Goal: Transaction & Acquisition: Purchase product/service

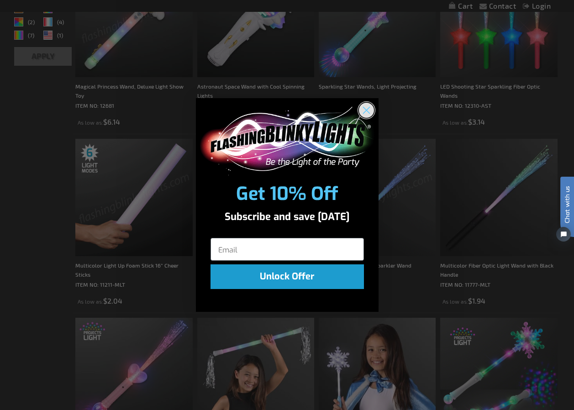
click at [363, 112] on icon "Close dialog" at bounding box center [366, 110] width 6 height 6
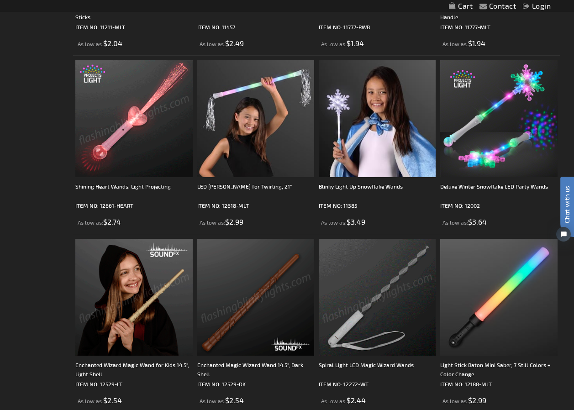
scroll to position [502, 0]
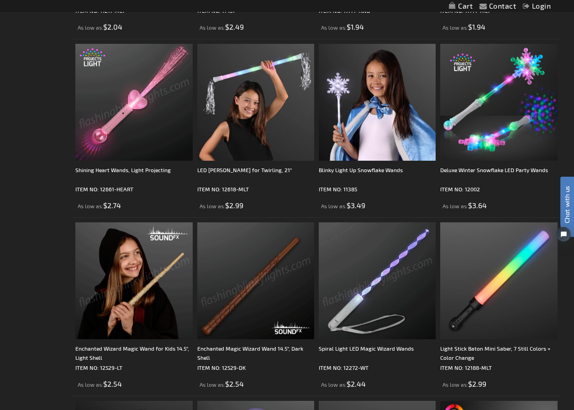
click at [375, 331] on img at bounding box center [377, 280] width 117 height 117
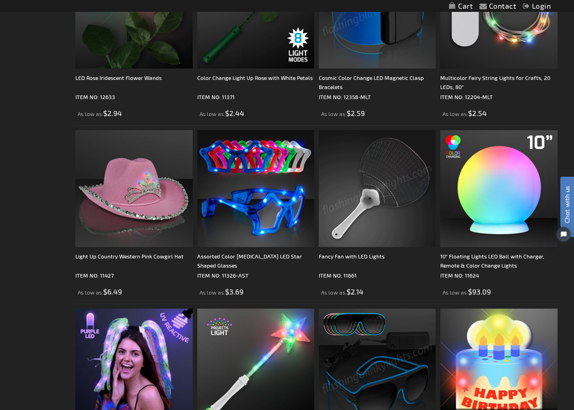
scroll to position [2465, 0]
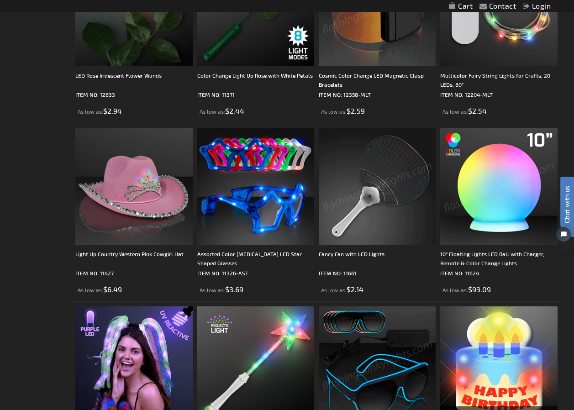
click at [500, 179] on img at bounding box center [498, 186] width 117 height 117
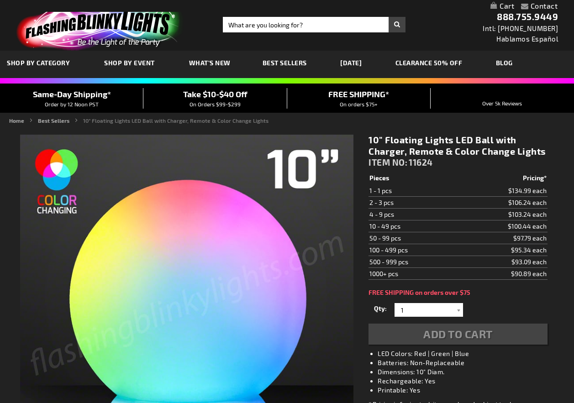
scroll to position [183, 0]
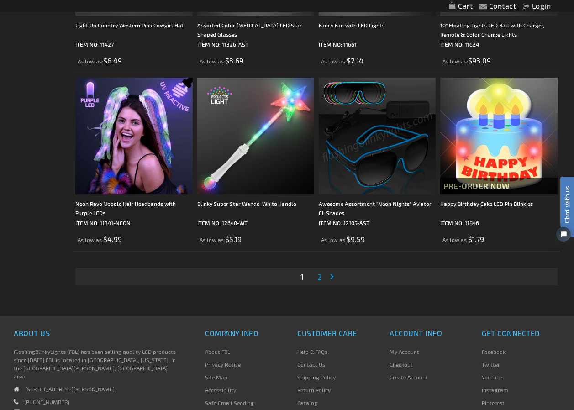
click at [318, 275] on span "2" at bounding box center [319, 277] width 5 height 10
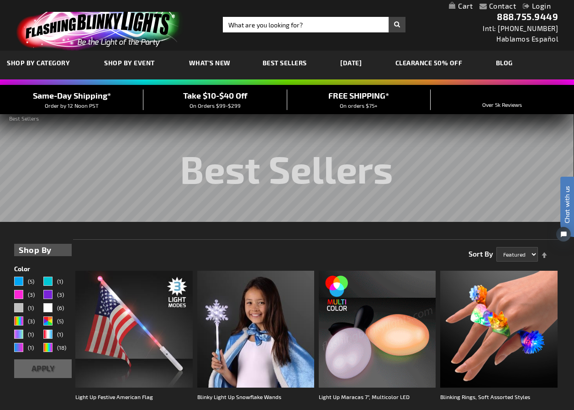
click at [368, 59] on link "[DATE]" at bounding box center [350, 62] width 35 height 31
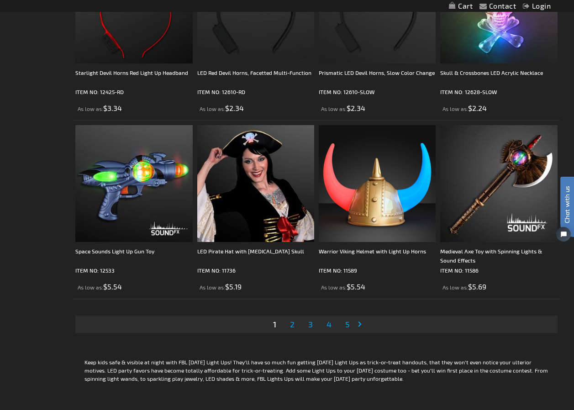
scroll to position [2694, 0]
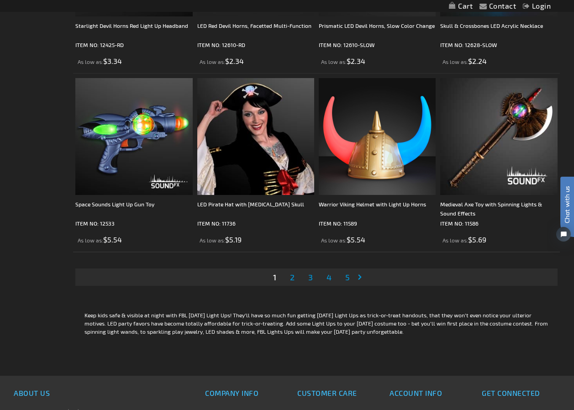
click at [294, 276] on span "2" at bounding box center [292, 277] width 5 height 10
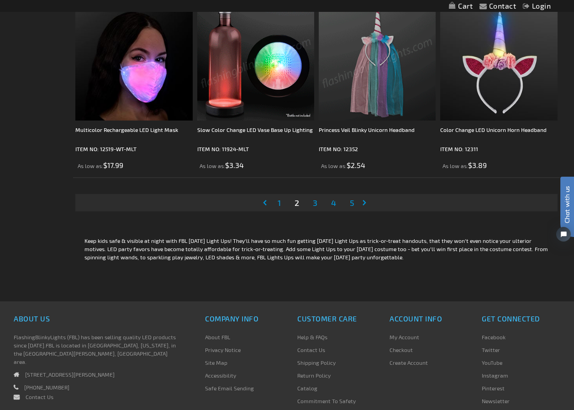
scroll to position [2653, 0]
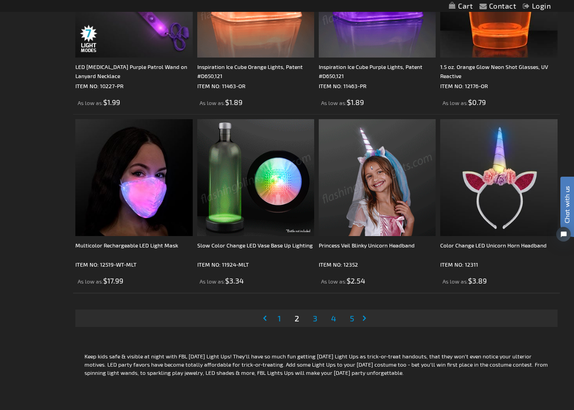
click at [314, 315] on span "3" at bounding box center [315, 318] width 5 height 10
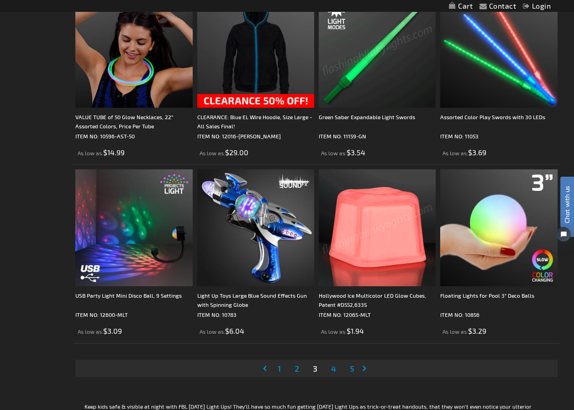
scroll to position [2739, 0]
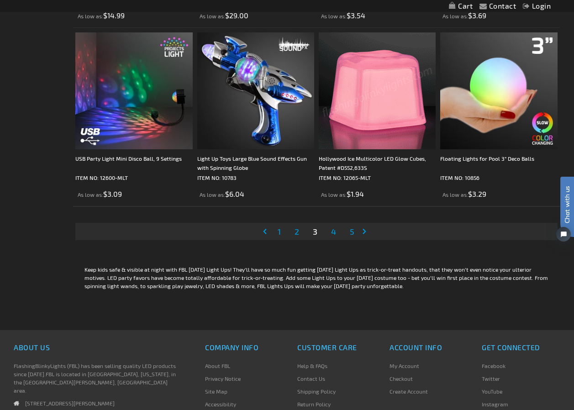
click at [330, 231] on link "Page 4" at bounding box center [333, 232] width 9 height 14
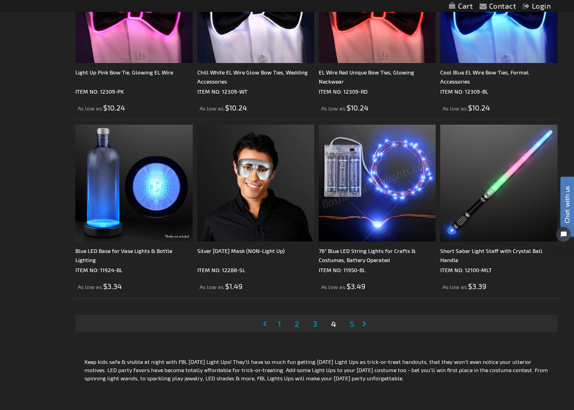
scroll to position [2648, 0]
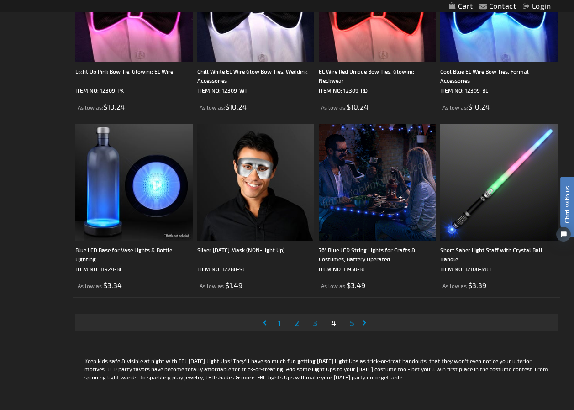
click at [352, 326] on span "5" at bounding box center [352, 323] width 5 height 10
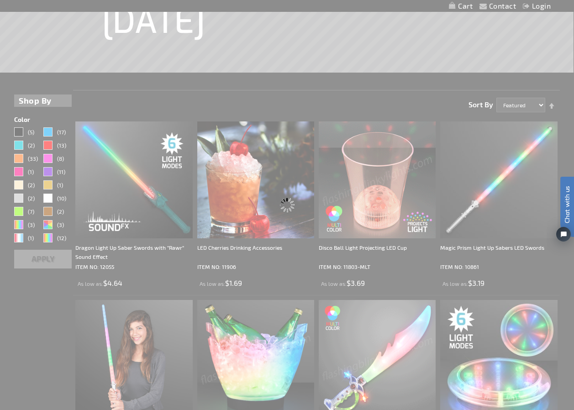
scroll to position [0, 0]
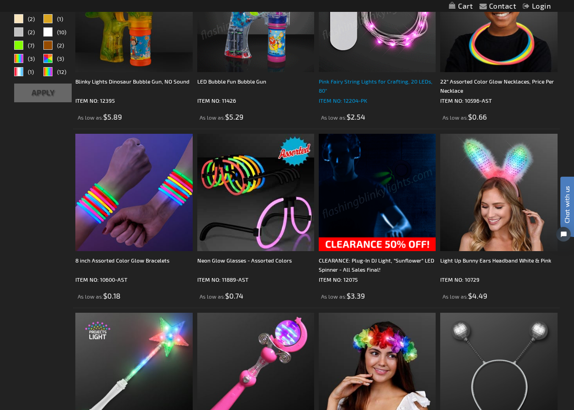
scroll to position [365, 0]
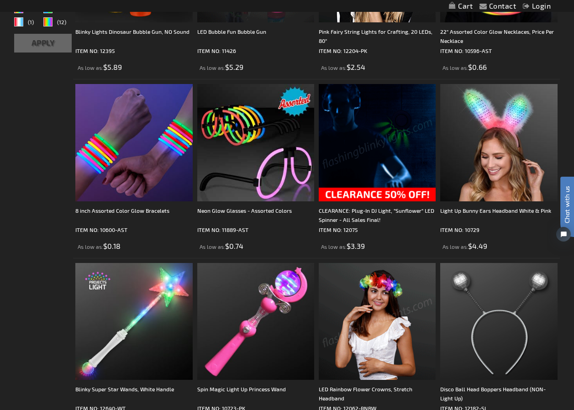
click at [394, 172] on img at bounding box center [377, 142] width 117 height 117
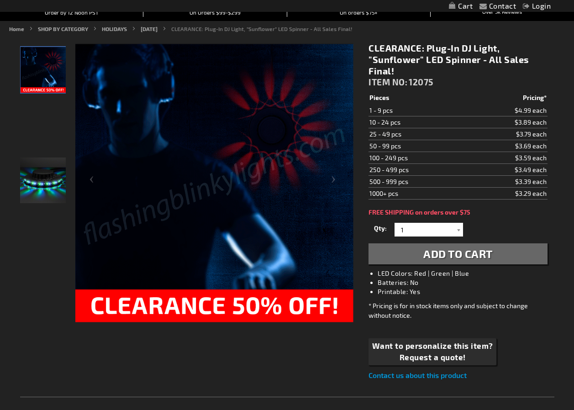
scroll to position [93, 0]
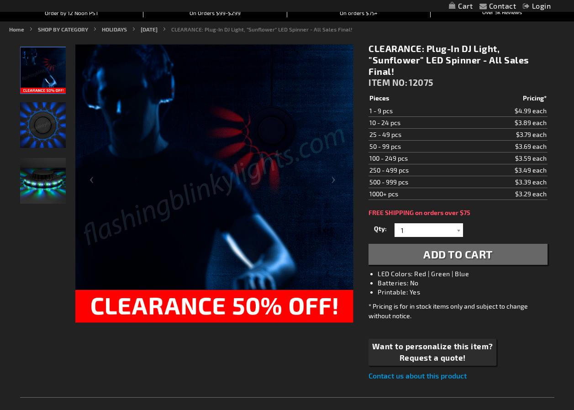
click at [33, 195] on img "Party LED Sunflower Plug-In Light Up" at bounding box center [43, 181] width 46 height 46
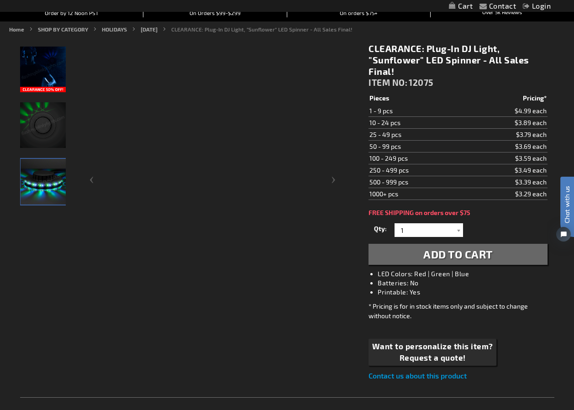
scroll to position [0, 0]
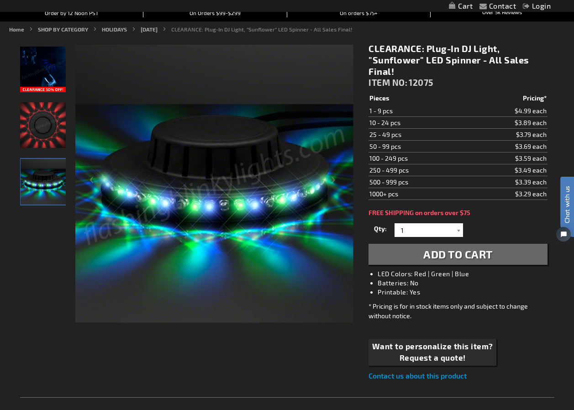
click at [42, 158] on div "Party LED Sunflower Plug-In Light Up" at bounding box center [43, 181] width 47 height 47
click at [47, 141] on img "Party LED Sunflower Plug-In Light Up" at bounding box center [43, 125] width 46 height 46
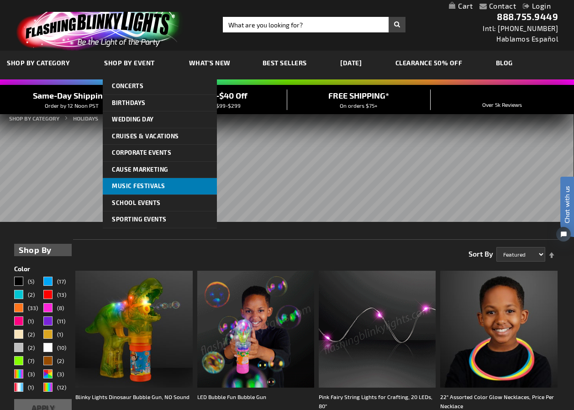
click at [159, 183] on span "Music Festivals" at bounding box center [138, 185] width 53 height 7
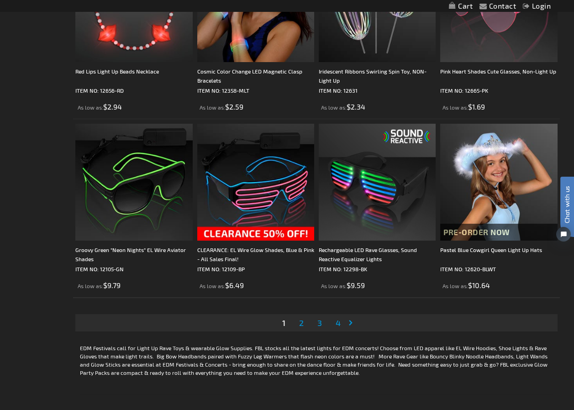
scroll to position [2694, 0]
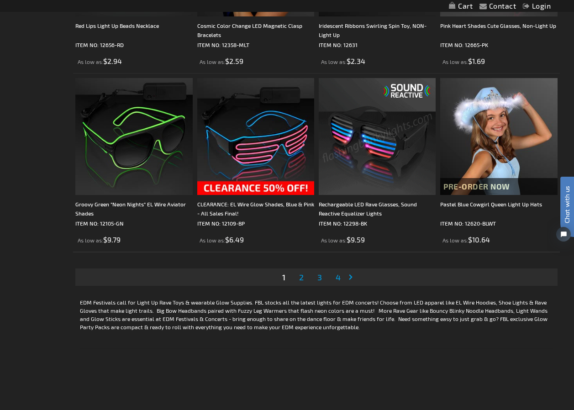
click at [302, 275] on span "2" at bounding box center [301, 277] width 5 height 10
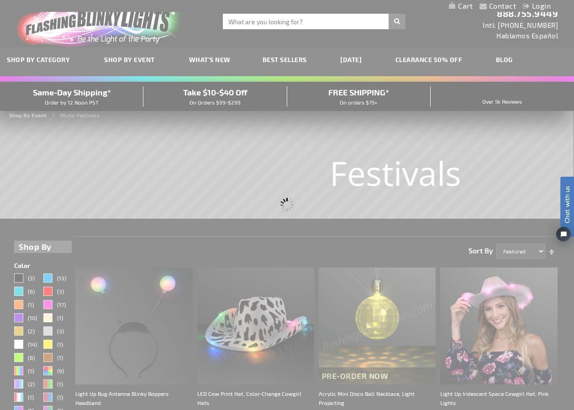
scroll to position [0, 0]
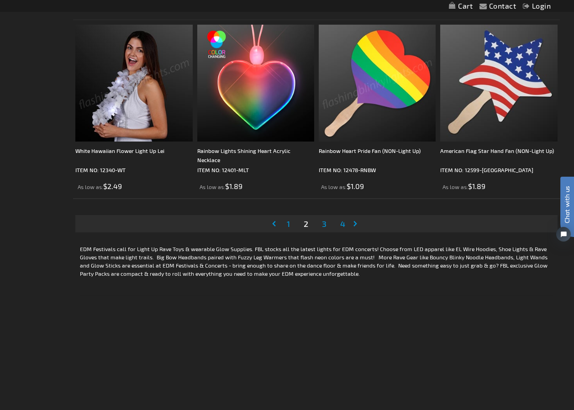
scroll to position [2739, 0]
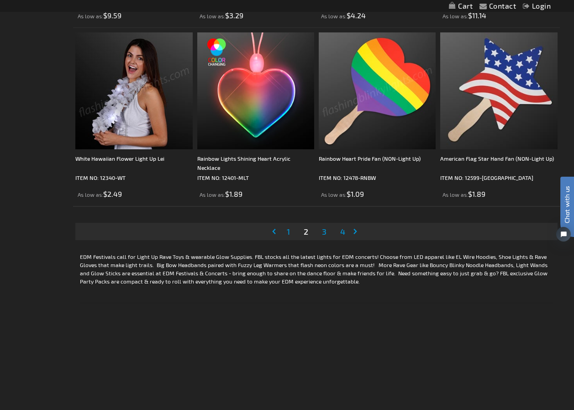
click at [323, 230] on span "3" at bounding box center [324, 231] width 5 height 10
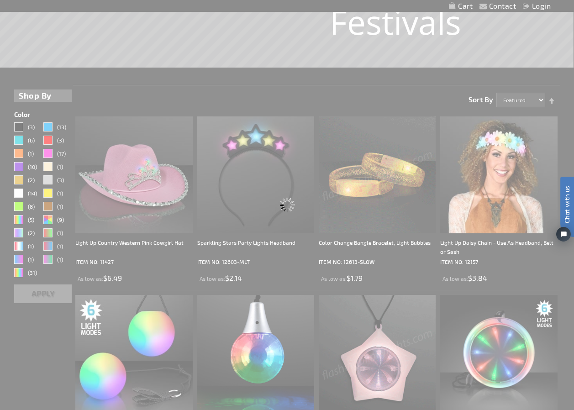
scroll to position [0, 0]
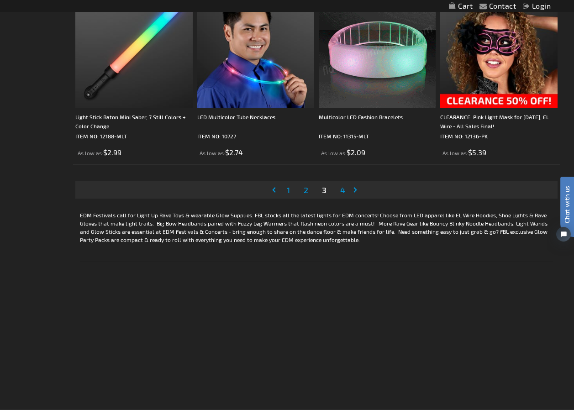
scroll to position [2785, 0]
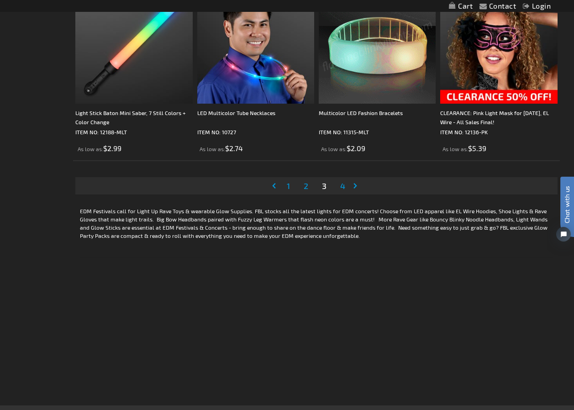
click at [345, 184] on span "4" at bounding box center [342, 186] width 5 height 10
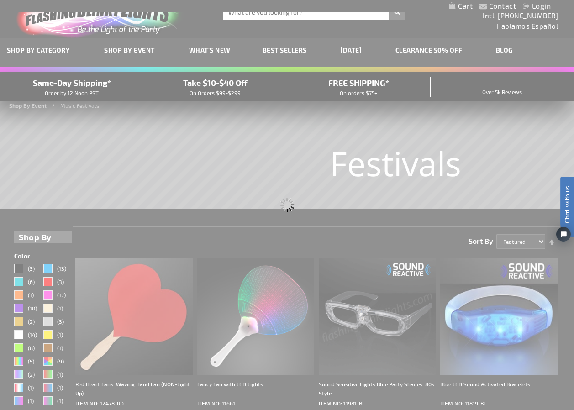
scroll to position [0, 0]
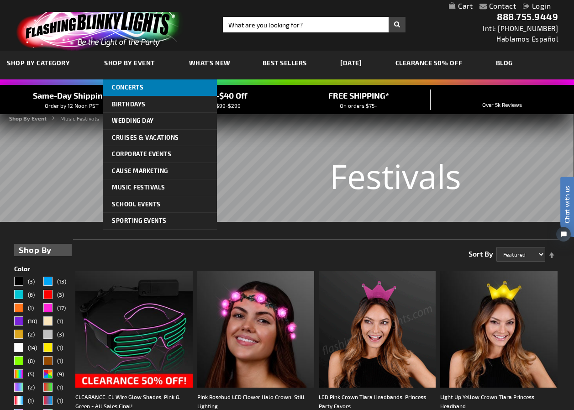
click at [159, 85] on link "Concerts" at bounding box center [160, 87] width 114 height 16
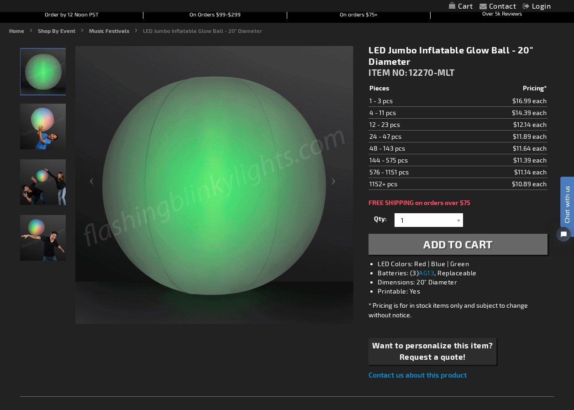
click at [56, 121] on img "Boy displaying Light Up Inflatable LED Glow Ball" at bounding box center [43, 127] width 46 height 46
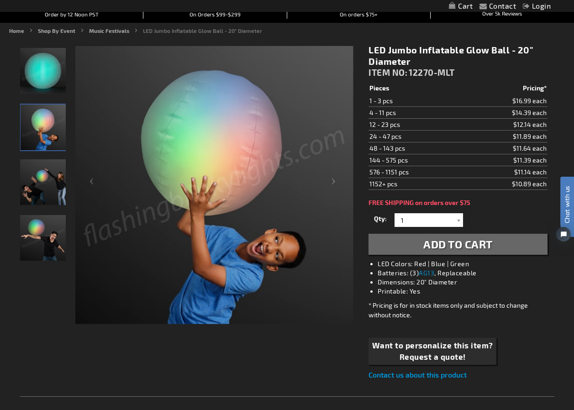
click at [43, 174] on img "Friends displaying Light Up Inflatable LED Glow Ball" at bounding box center [43, 182] width 46 height 46
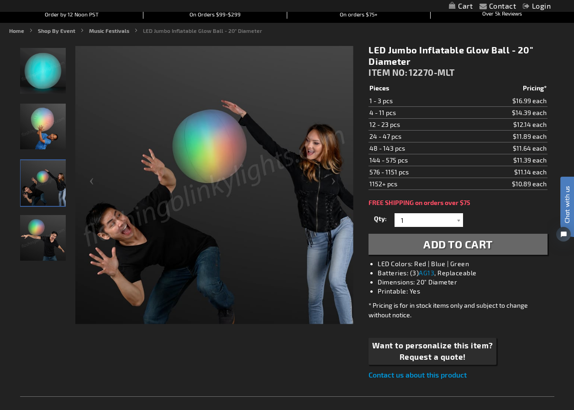
click at [49, 230] on img "Male displaying Light Up Inflatable LED Glow Ball" at bounding box center [43, 238] width 46 height 46
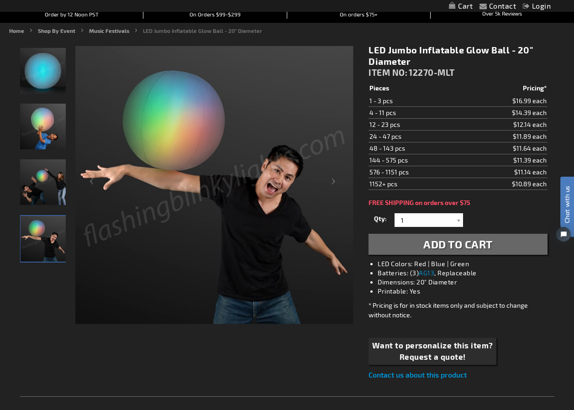
click at [47, 192] on img "Friends displaying Light Up Inflatable LED Glow Ball" at bounding box center [43, 182] width 46 height 46
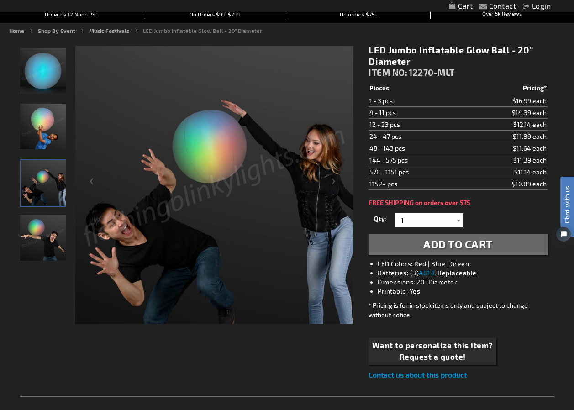
click at [43, 225] on img "Male displaying Light Up Inflatable LED Glow Ball" at bounding box center [43, 238] width 46 height 46
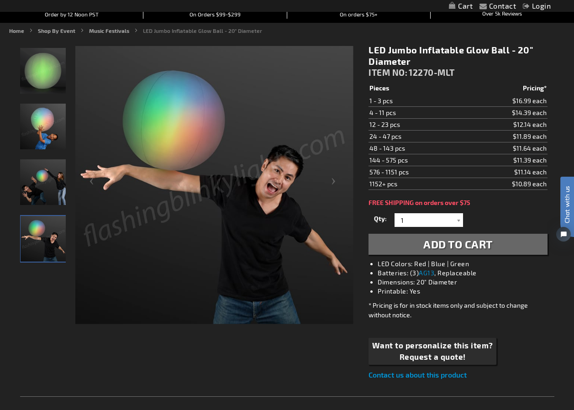
click at [38, 191] on img "Friends displaying Light Up Inflatable LED Glow Ball" at bounding box center [43, 182] width 46 height 46
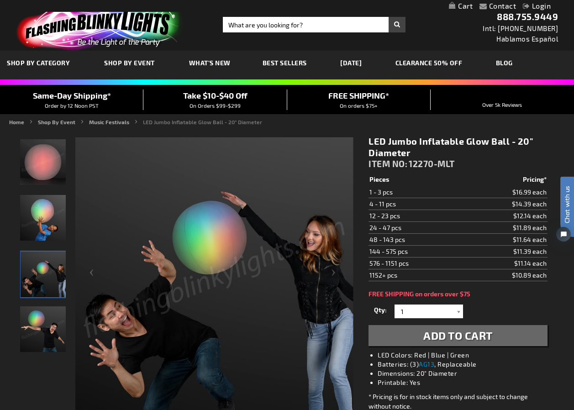
click at [59, 222] on img "Boy displaying Light Up Inflatable LED Glow Ball" at bounding box center [43, 218] width 46 height 46
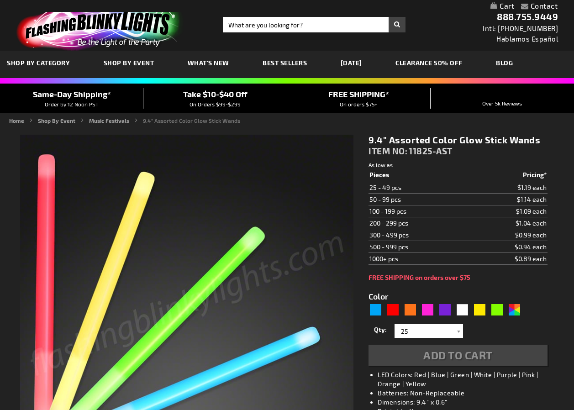
type input "5630"
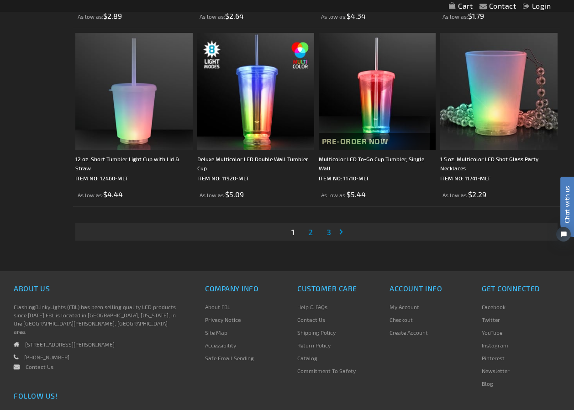
scroll to position [2739, 0]
click at [310, 231] on span "2" at bounding box center [310, 231] width 5 height 10
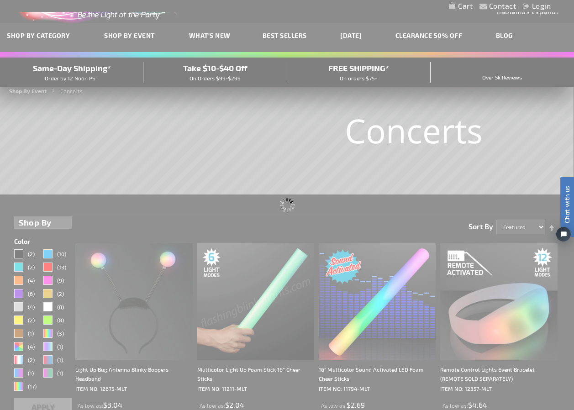
scroll to position [0, 0]
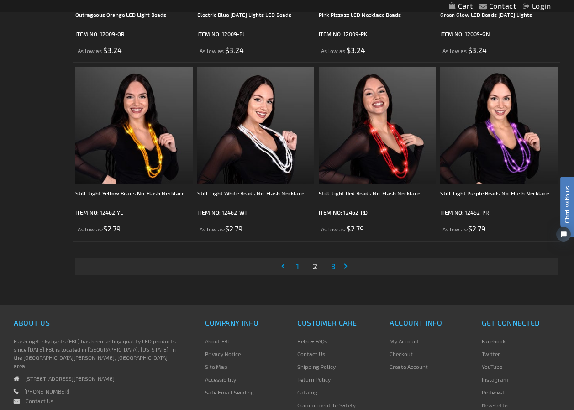
scroll to position [2739, 0]
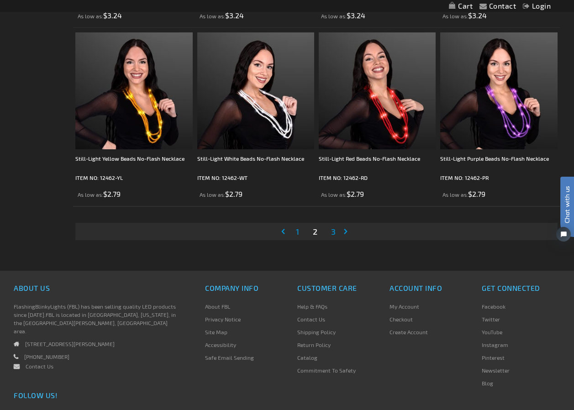
click at [333, 231] on span "3" at bounding box center [333, 231] width 5 height 10
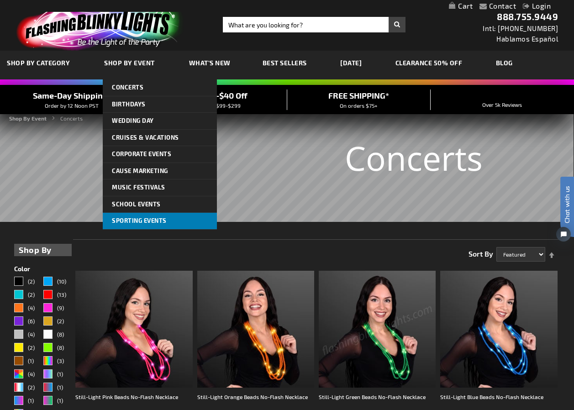
click at [191, 221] on link "Sporting Events" at bounding box center [160, 221] width 114 height 16
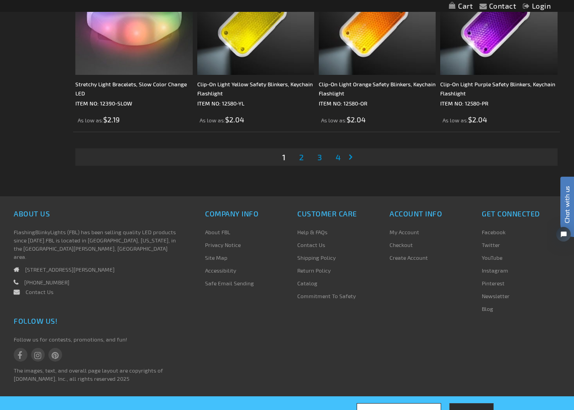
scroll to position [2821, 0]
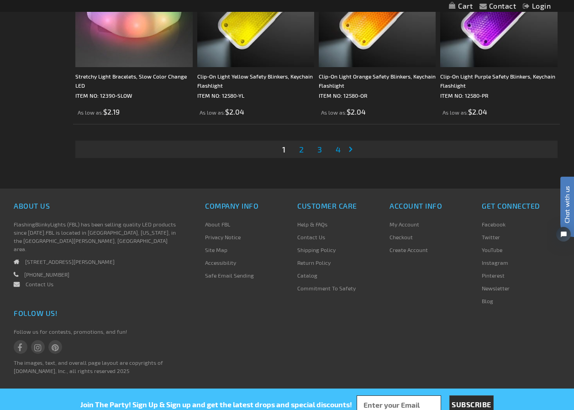
click at [305, 150] on link "Page 2" at bounding box center [301, 149] width 8 height 14
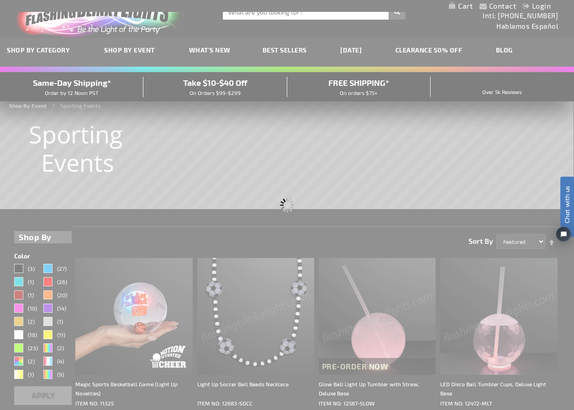
scroll to position [0, 0]
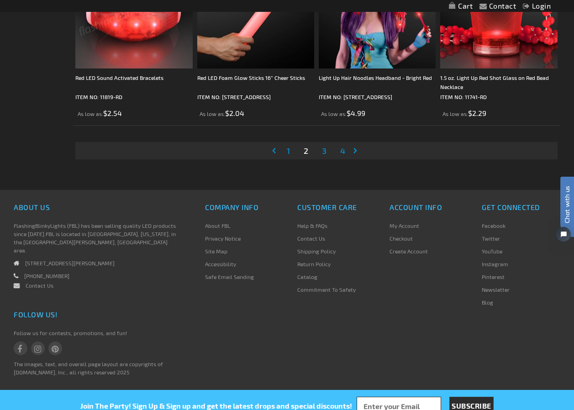
scroll to position [2821, 0]
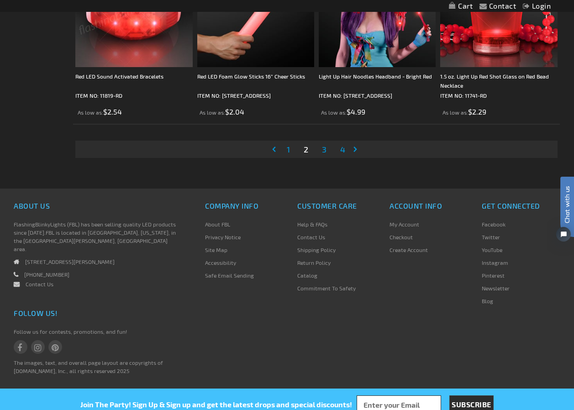
click at [329, 152] on li "Page 3" at bounding box center [323, 149] width 17 height 17
click at [327, 152] on link "Page 3" at bounding box center [324, 149] width 8 height 14
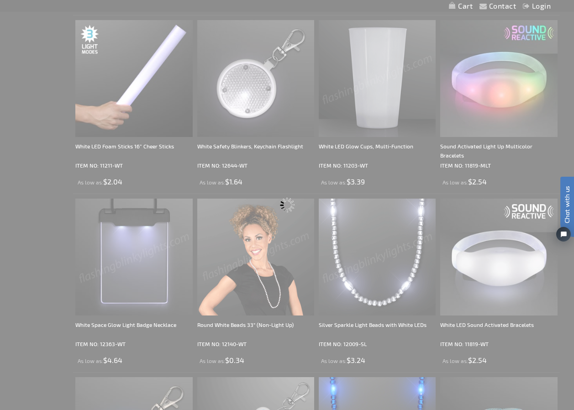
scroll to position [0, 0]
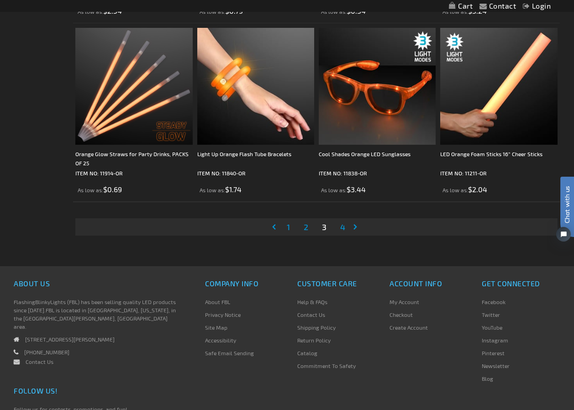
scroll to position [2739, 0]
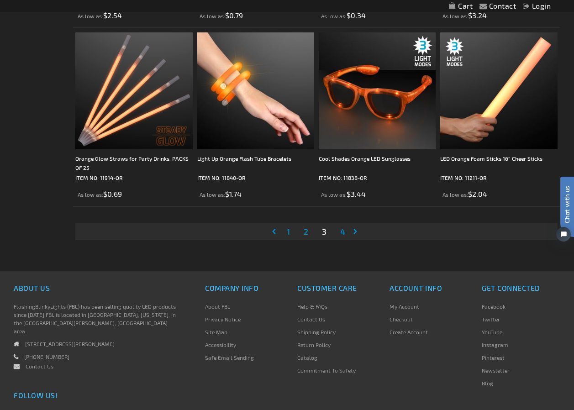
click at [340, 230] on span "4" at bounding box center [342, 231] width 5 height 10
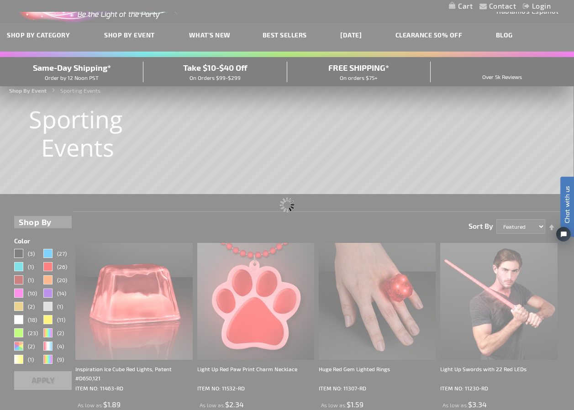
scroll to position [0, 0]
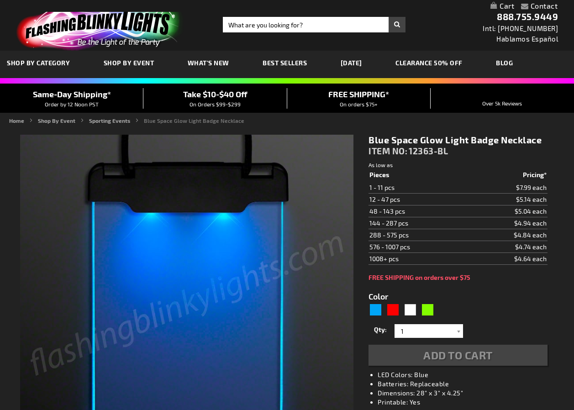
type input "5629"
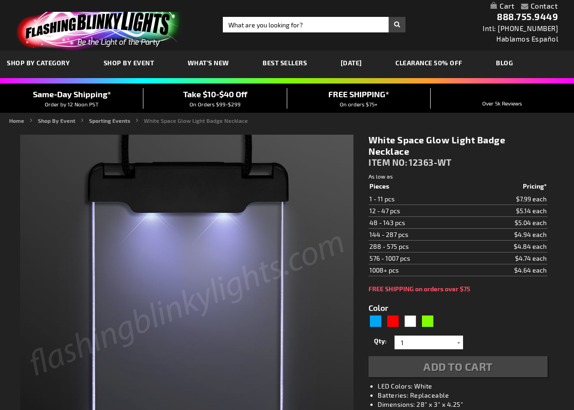
type input "5646"
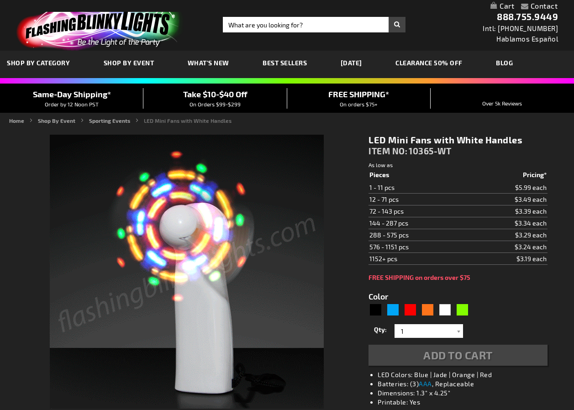
type input "5646"
